Goal: Task Accomplishment & Management: Manage account settings

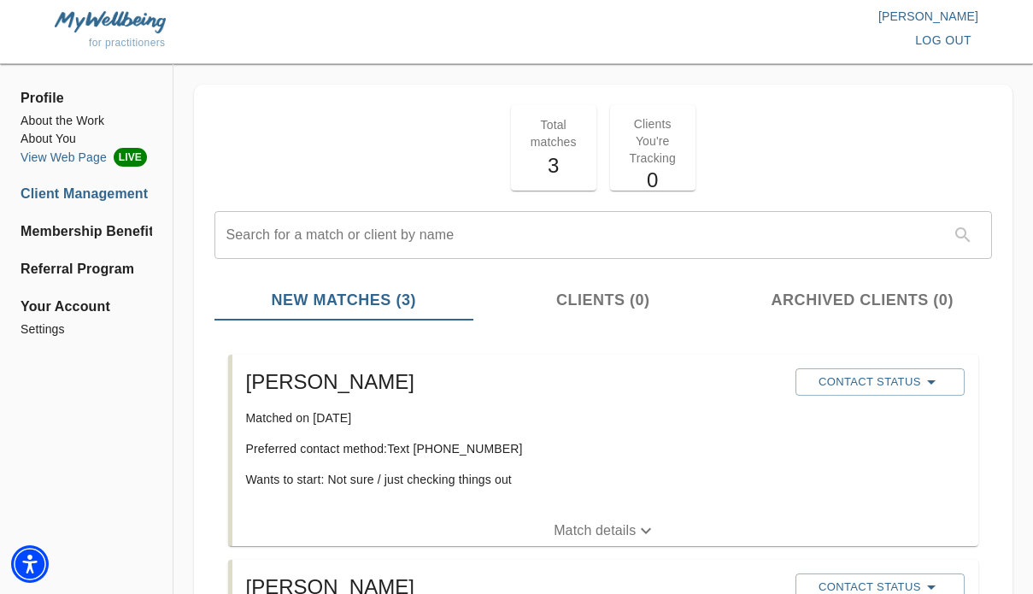
click at [95, 162] on li "View Web Page LIVE" at bounding box center [87, 157] width 132 height 19
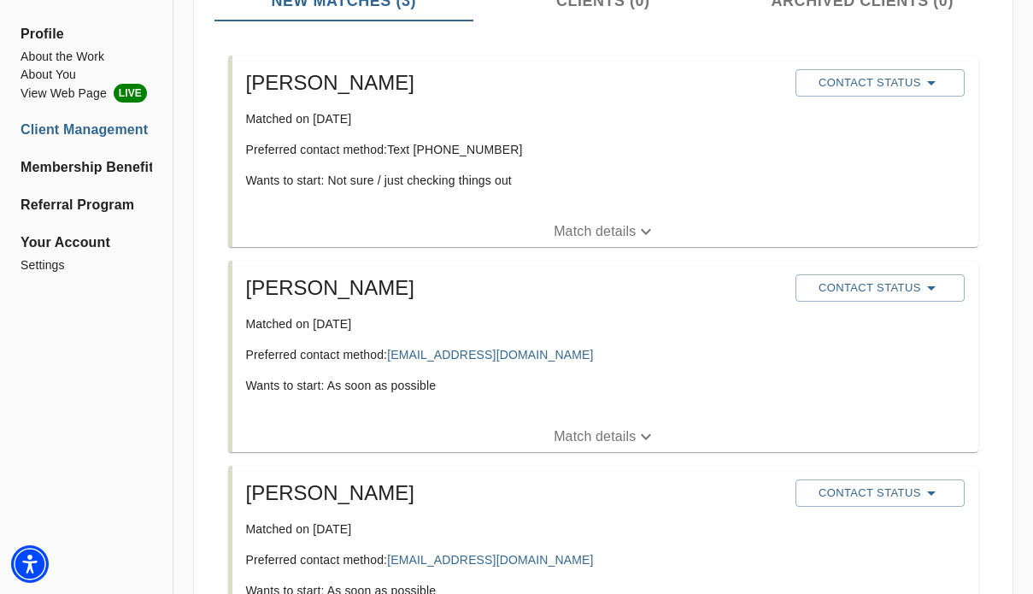
scroll to position [339, 0]
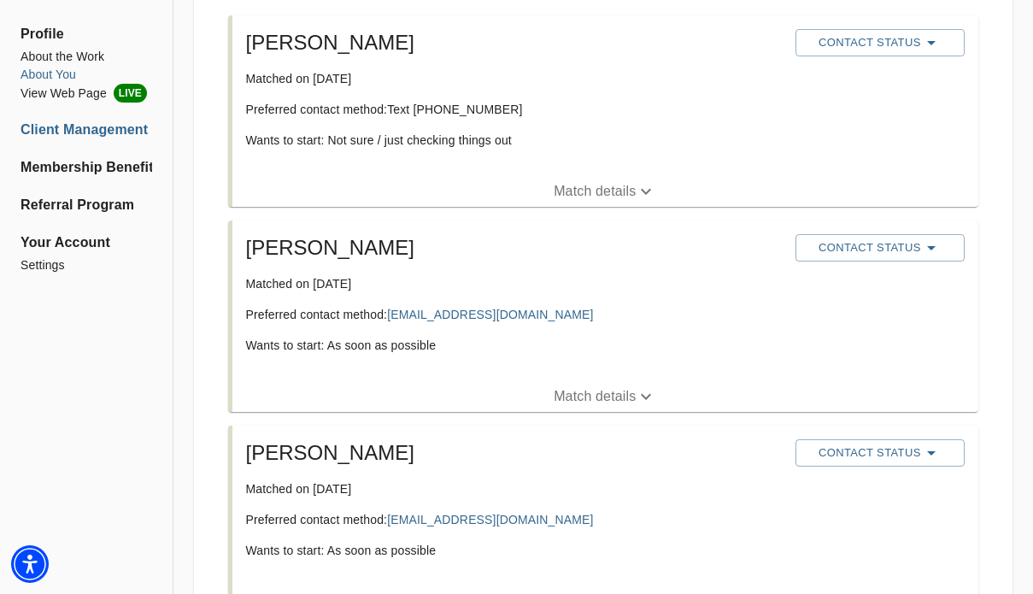
click at [73, 77] on li "About You" at bounding box center [87, 75] width 132 height 18
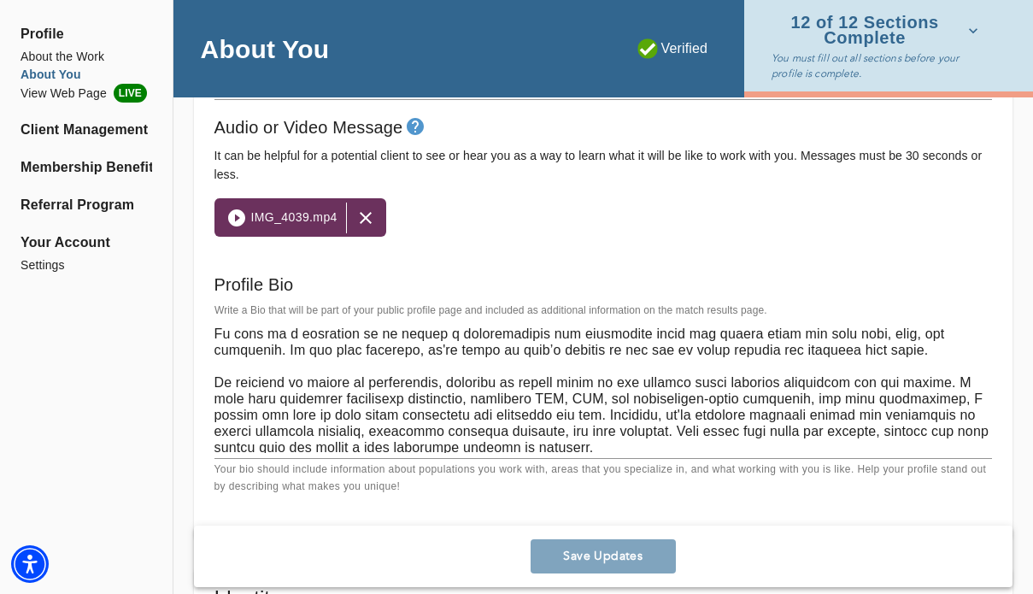
scroll to position [80, 0]
click at [490, 413] on textarea at bounding box center [602, 388] width 777 height 130
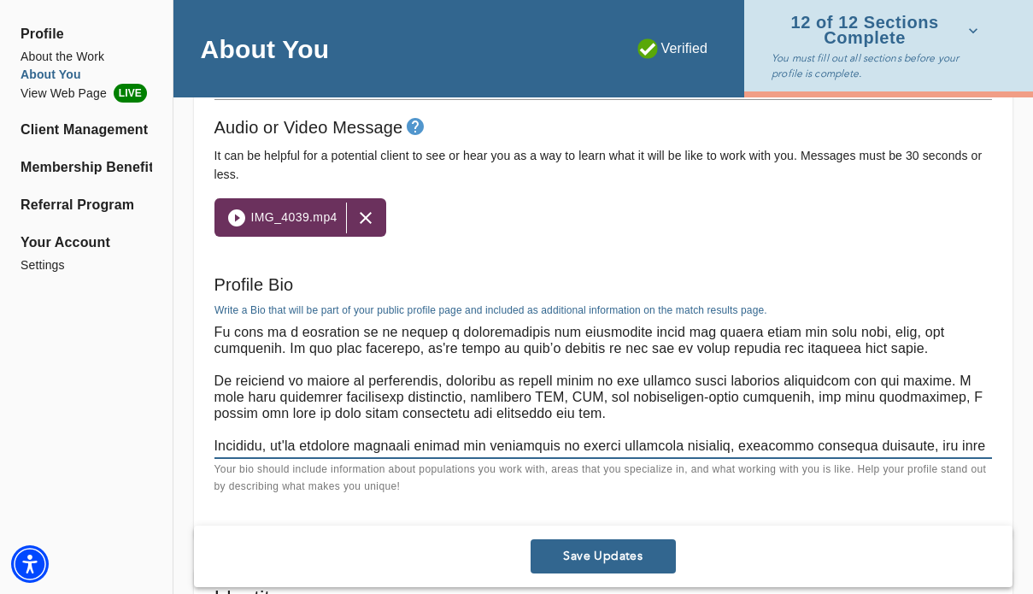
type textarea "Do you find yourself stuck in the past or worrying about the future? Is it diff…"
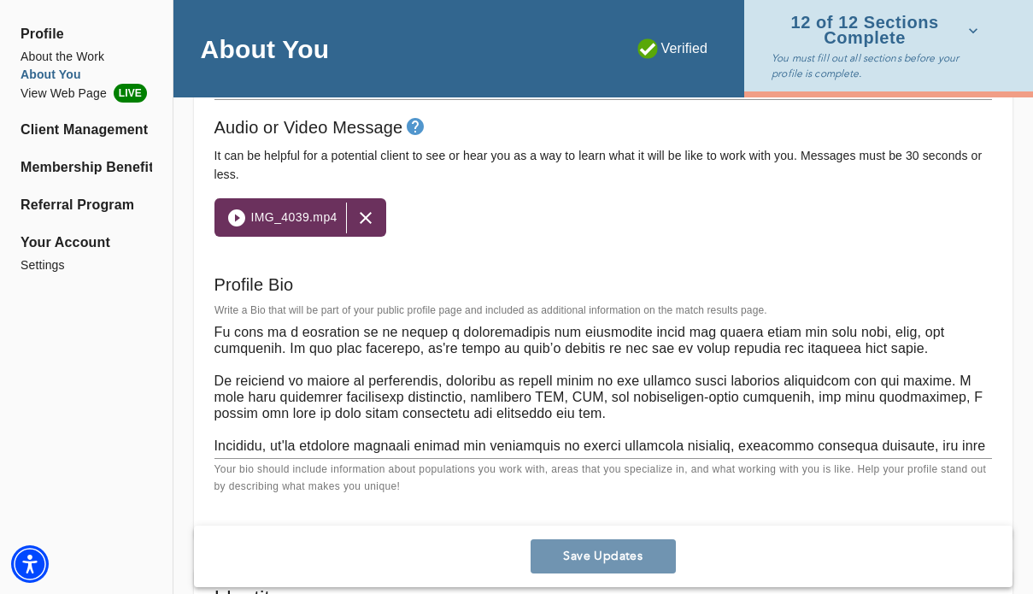
click at [611, 553] on span "Save Updates" at bounding box center [603, 556] width 132 height 16
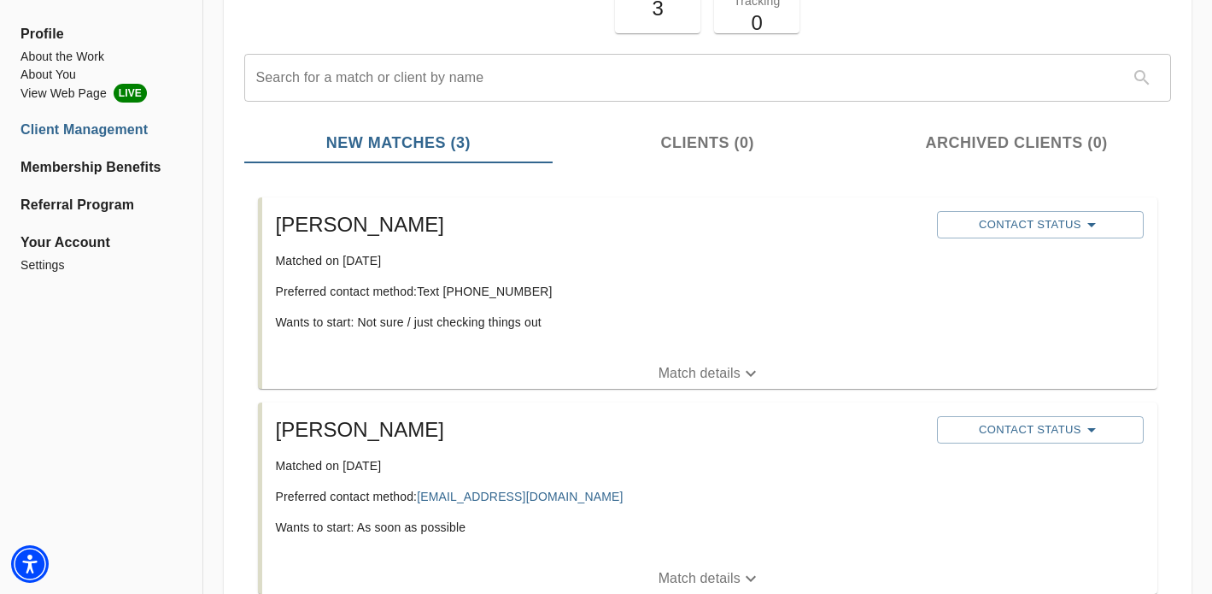
scroll to position [161, 0]
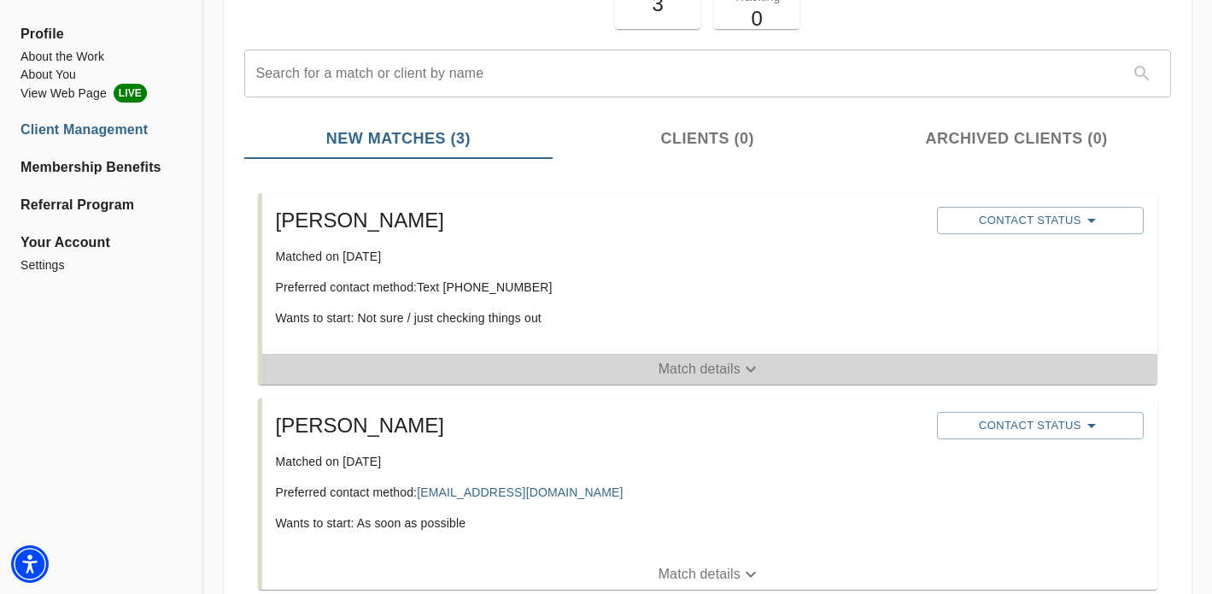
click at [706, 379] on button "Match details" at bounding box center [709, 369] width 895 height 31
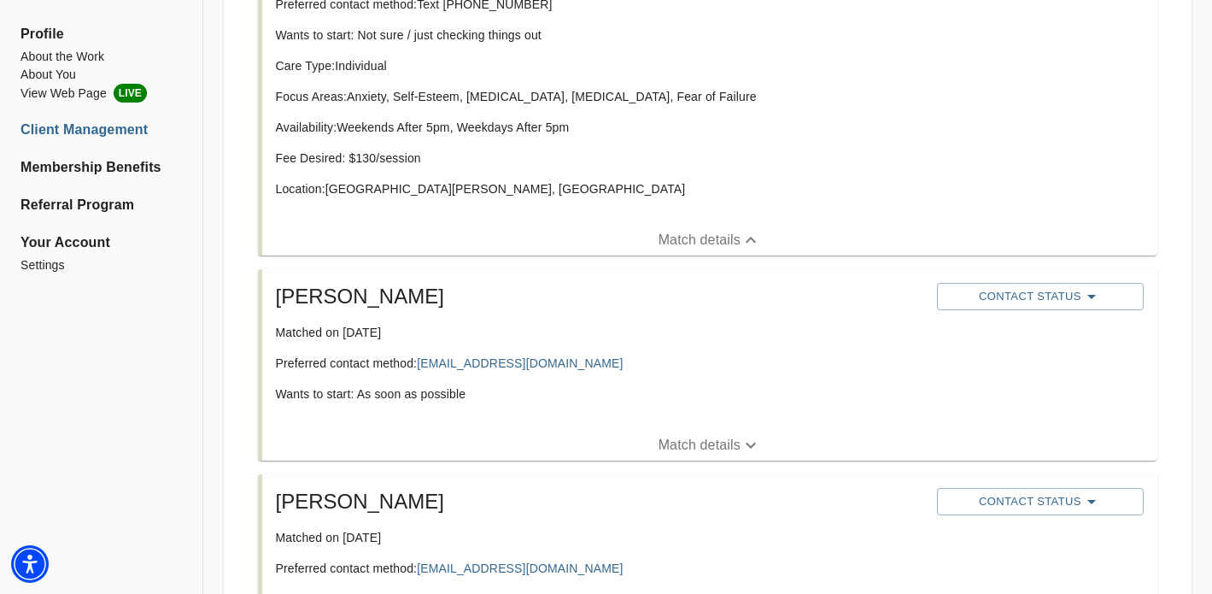
scroll to position [452, 0]
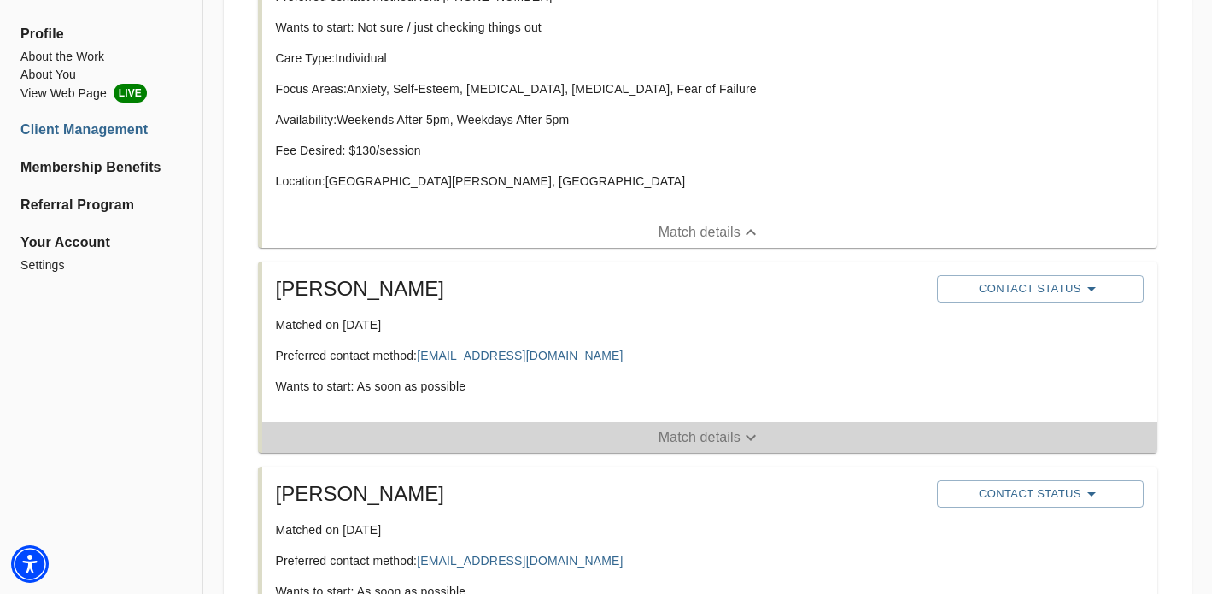
click at [695, 423] on button "Match details" at bounding box center [709, 437] width 895 height 31
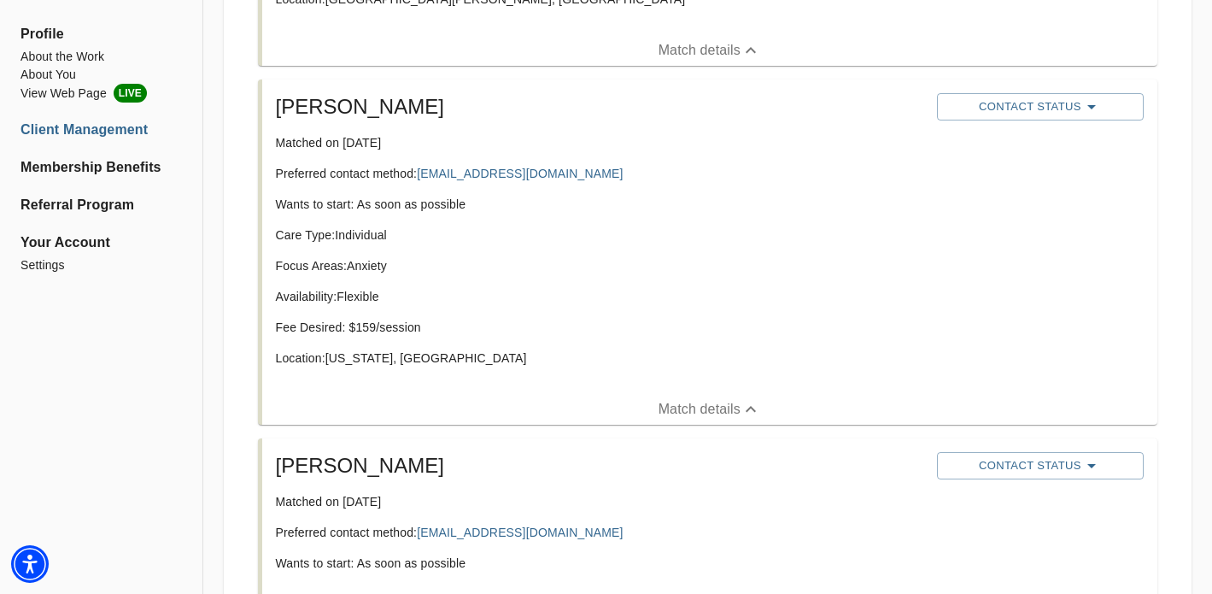
scroll to position [633, 0]
drag, startPoint x: 613, startPoint y: 177, endPoint x: 419, endPoint y: 180, distance: 194.0
click at [419, 180] on p "Preferred contact method: [EMAIL_ADDRESS][DOMAIN_NAME]" at bounding box center [600, 174] width 648 height 17
click at [64, 55] on li "About the Work" at bounding box center [101, 57] width 161 height 18
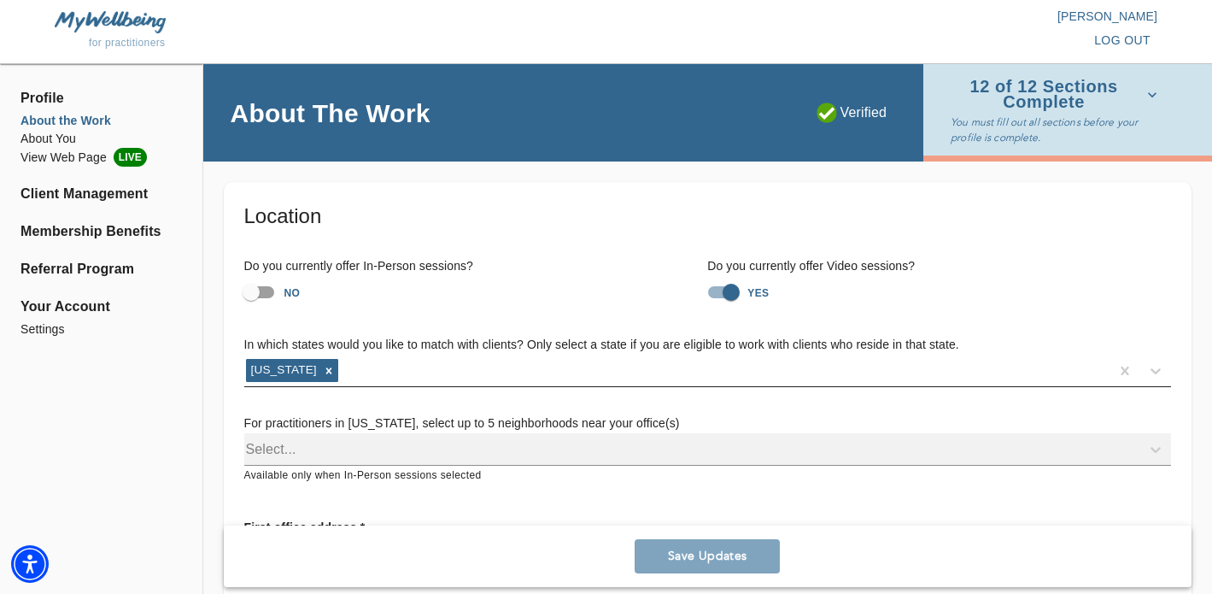
click at [443, 378] on div "[US_STATE]" at bounding box center [676, 370] width 865 height 27
click at [466, 330] on div "In which states would you like to match with clients? Only select a state if yo…" at bounding box center [708, 410] width 954 height 176
click at [489, 443] on div "Select..." at bounding box center [707, 449] width 927 height 32
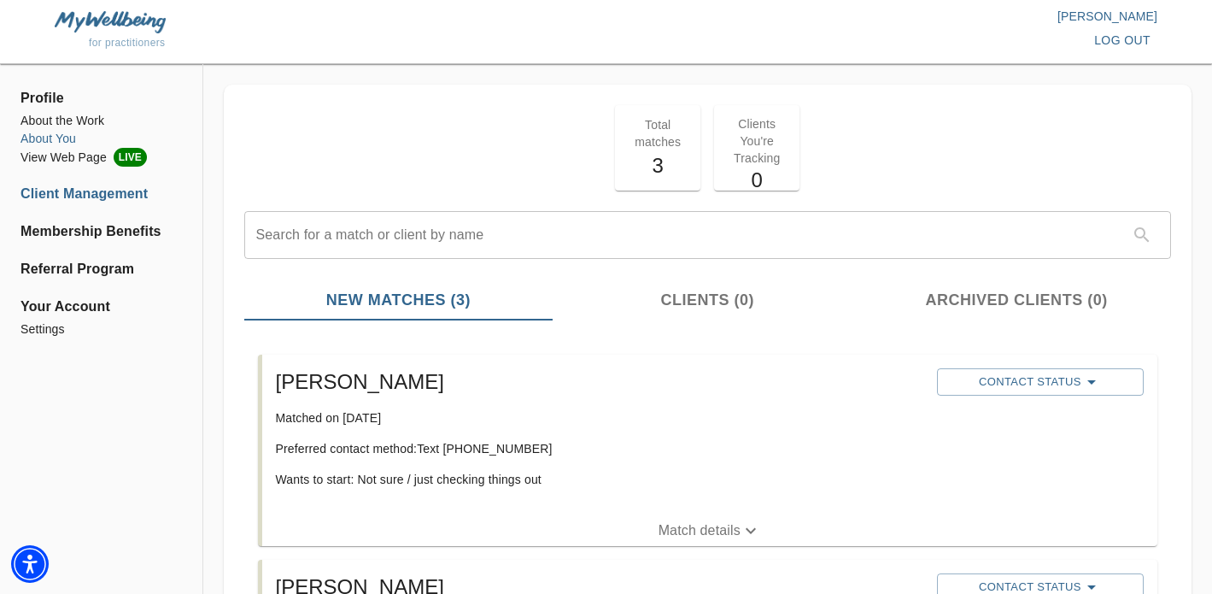
click at [71, 141] on li "About You" at bounding box center [101, 139] width 161 height 18
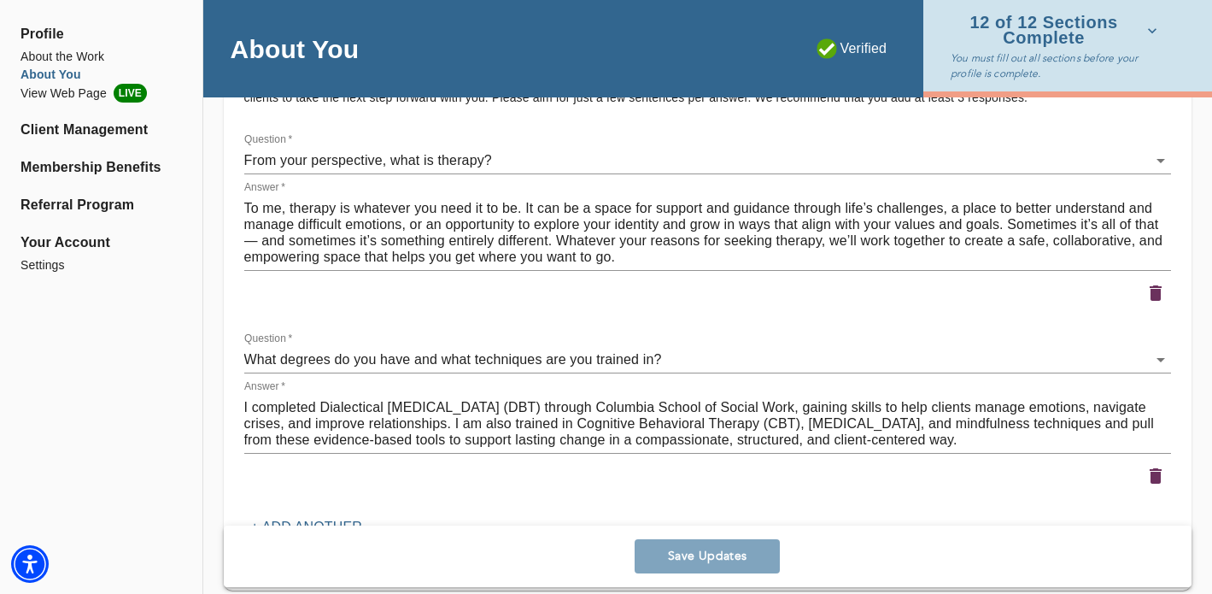
scroll to position [2393, 0]
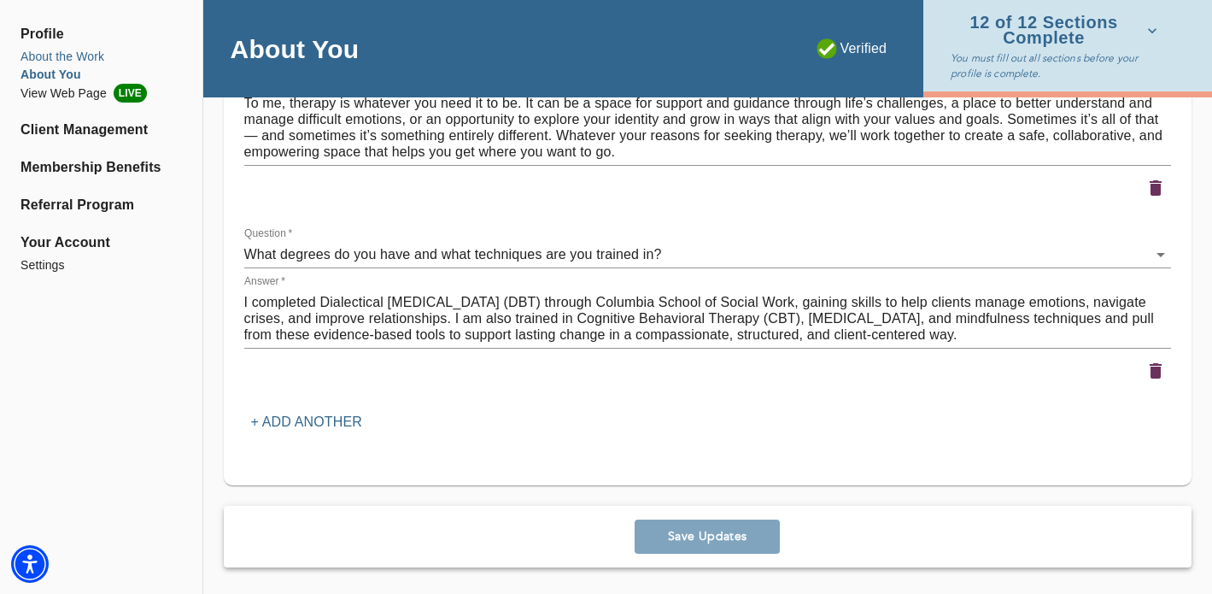
click at [73, 62] on li "About the Work" at bounding box center [101, 57] width 161 height 18
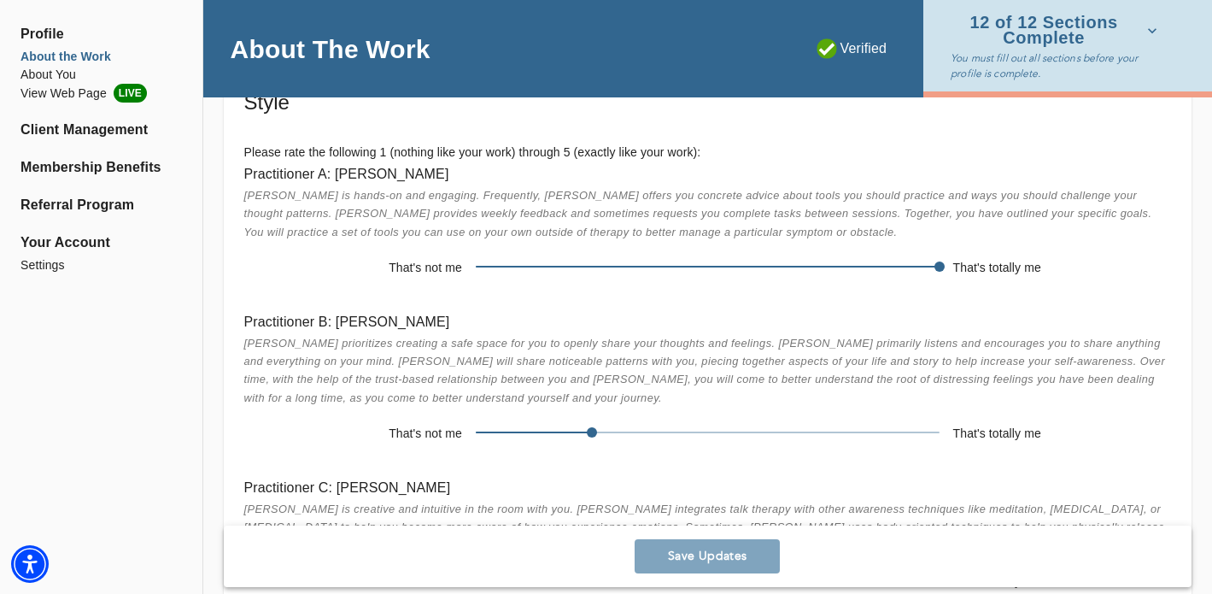
scroll to position [2899, 0]
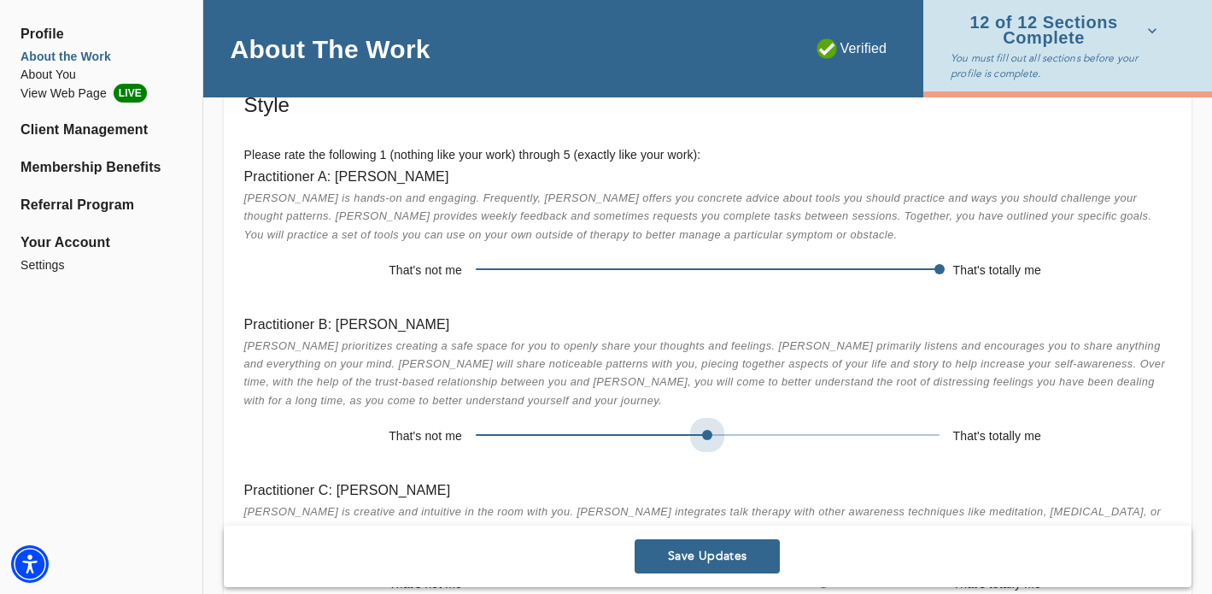
drag, startPoint x: 599, startPoint y: 431, endPoint x: 672, endPoint y: 435, distance: 72.7
click at [672, 435] on span at bounding box center [708, 435] width 464 height 24
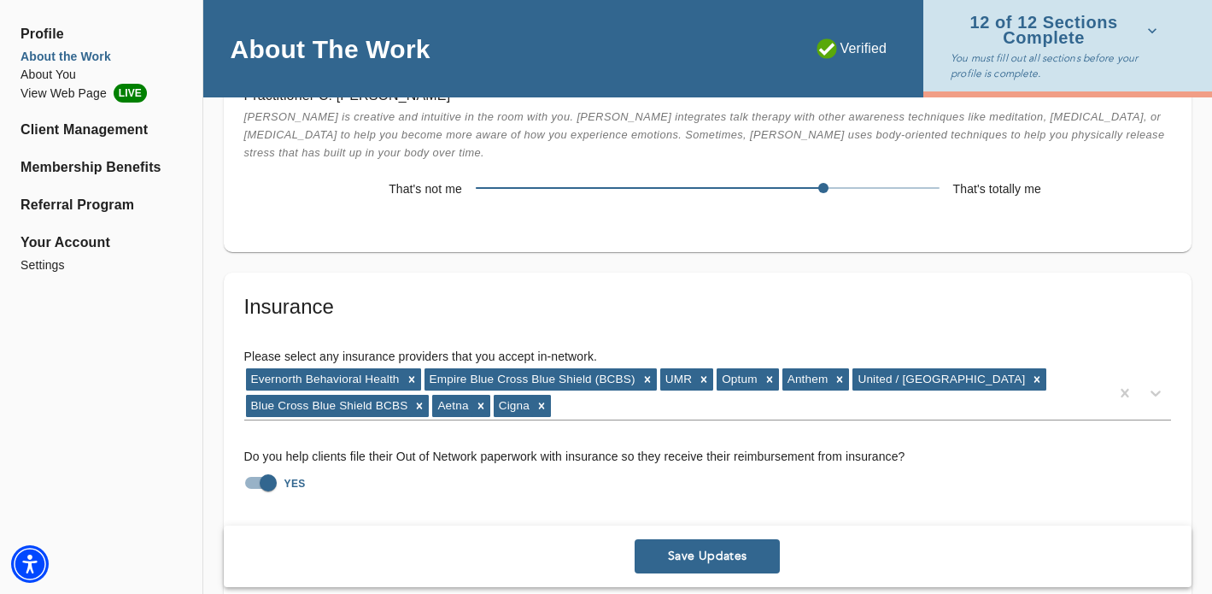
scroll to position [3433, 0]
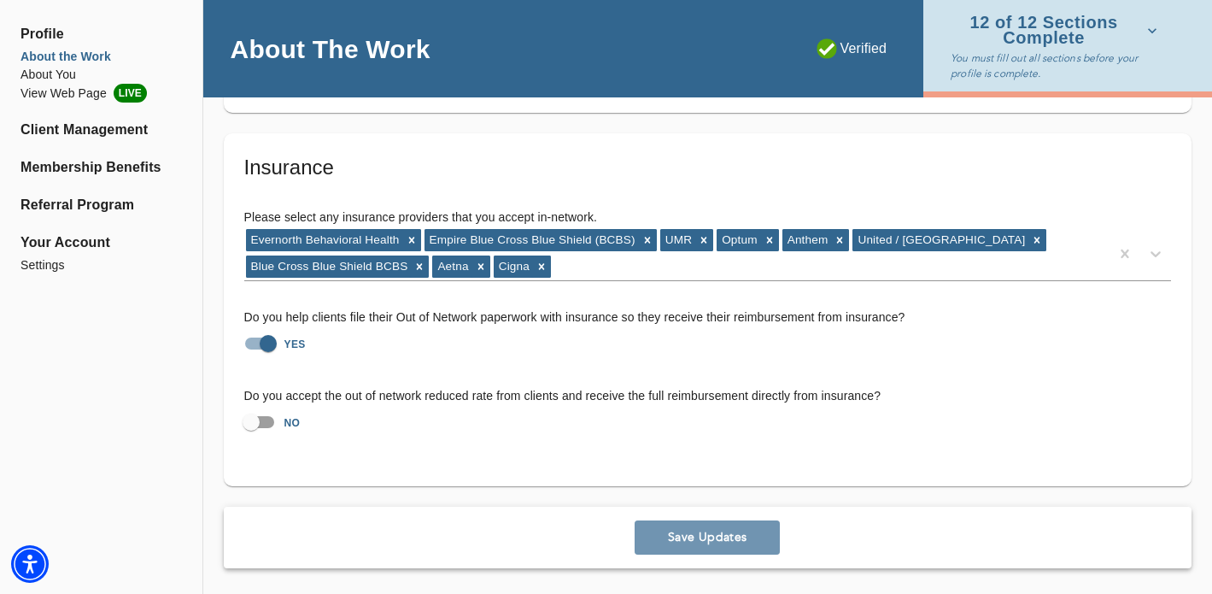
click at [707, 538] on span "Save Updates" at bounding box center [708, 537] width 132 height 16
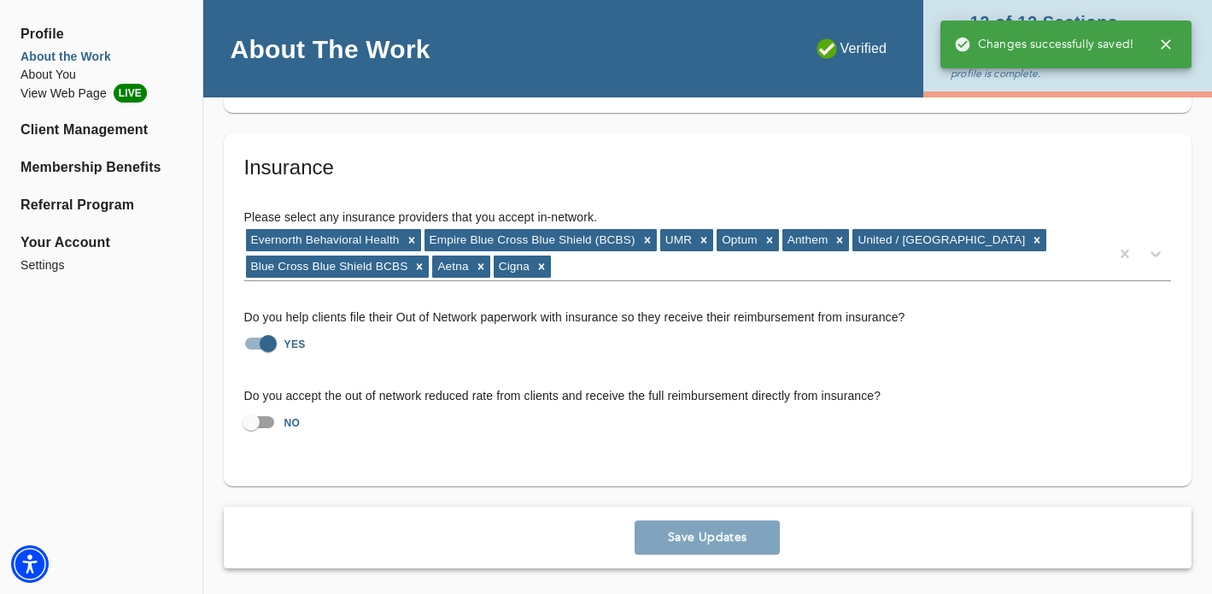
click at [62, 52] on li "About the Work" at bounding box center [101, 57] width 161 height 18
